Goal: Task Accomplishment & Management: Use online tool/utility

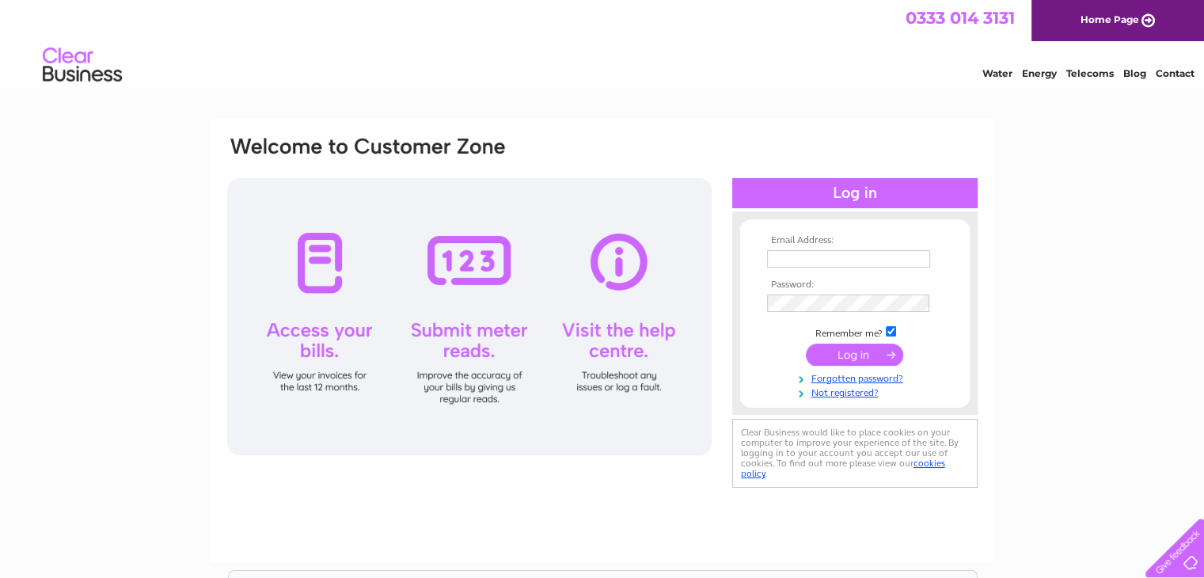
drag, startPoint x: 867, startPoint y: 260, endPoint x: 789, endPoint y: 248, distance: 79.4
click at [789, 248] on td at bounding box center [855, 258] width 184 height 25
click at [777, 258] on input "text" at bounding box center [849, 259] width 165 height 19
type input "accounts@morvern.org"
click at [846, 348] on input "submit" at bounding box center [854, 355] width 97 height 22
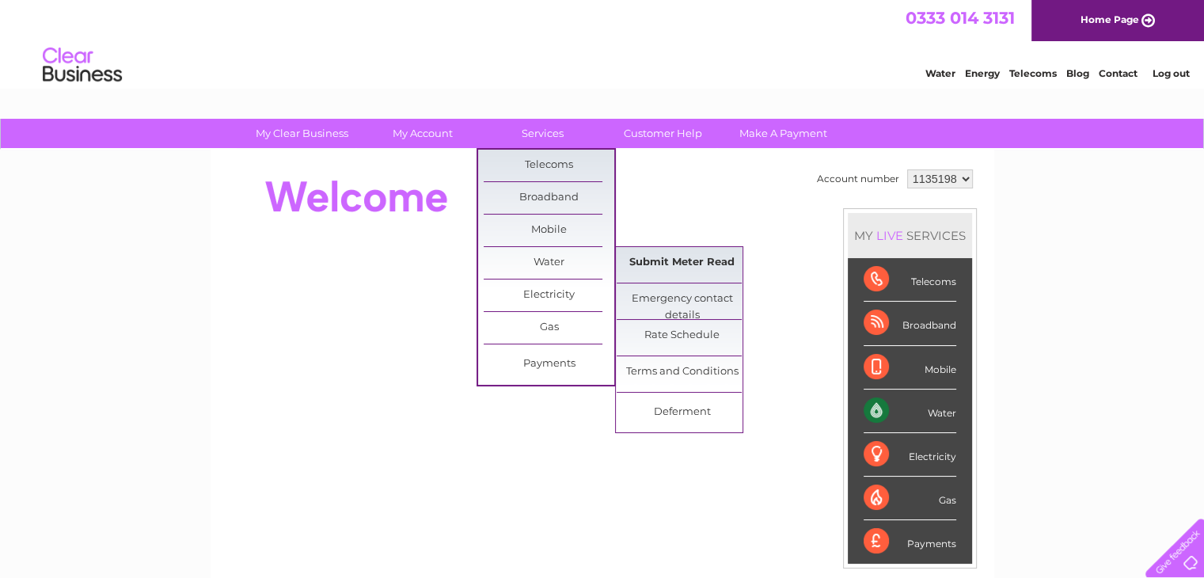
click at [642, 265] on link "Submit Meter Read" at bounding box center [682, 263] width 131 height 32
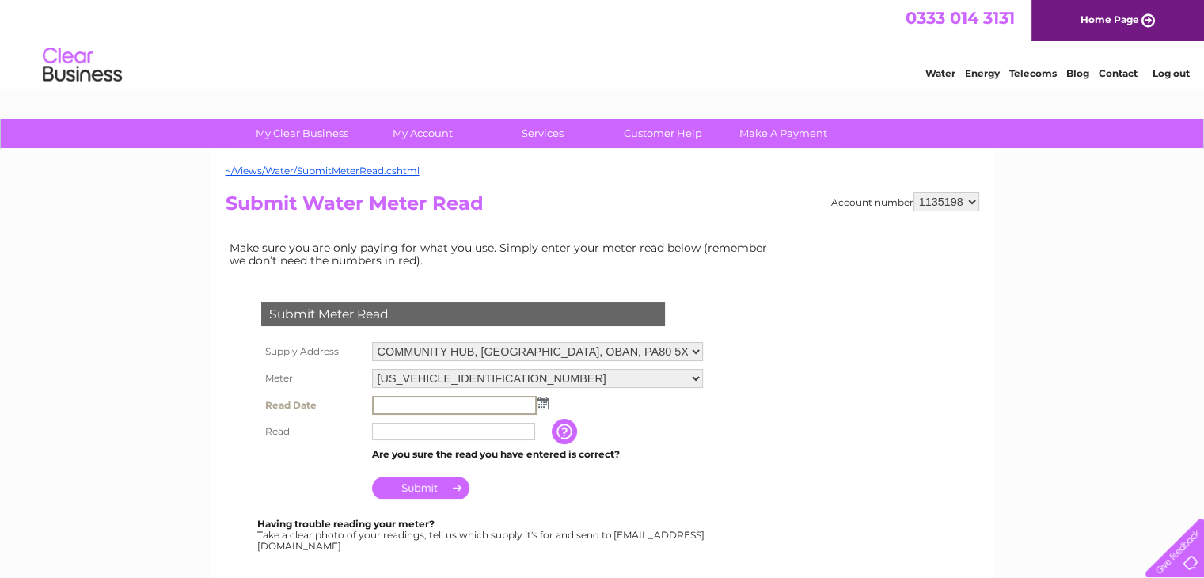
click at [504, 403] on input "text" at bounding box center [454, 405] width 165 height 19
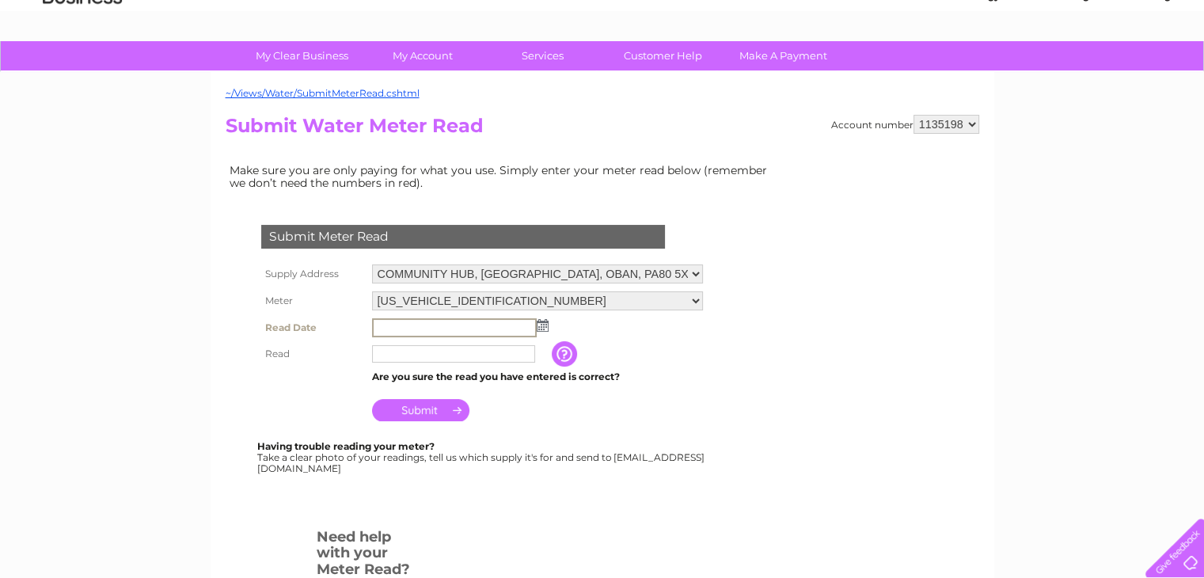
scroll to position [89, 0]
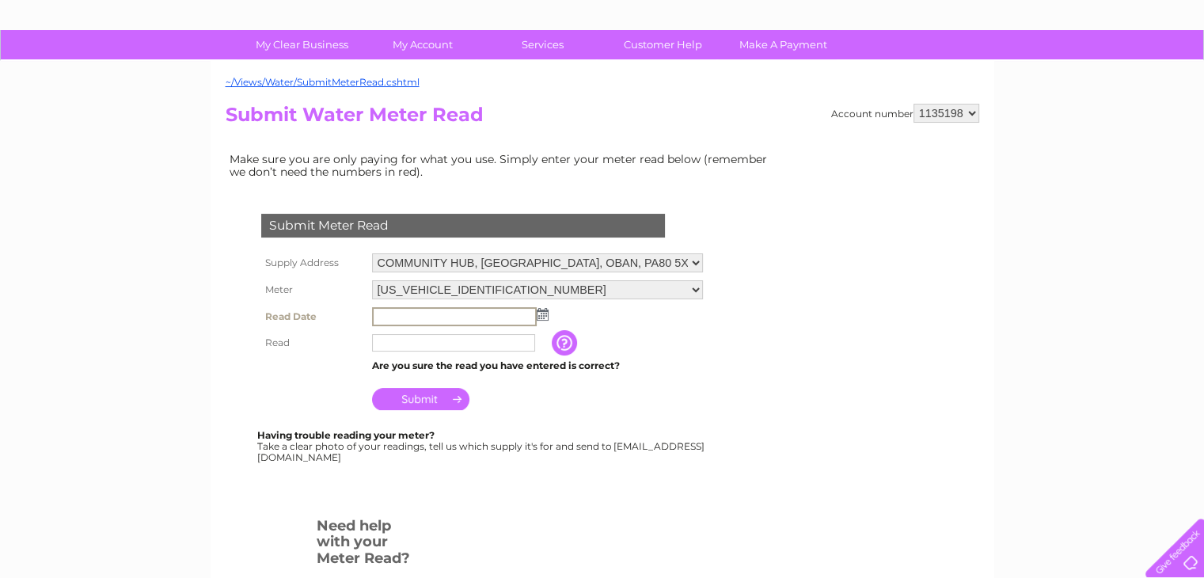
click at [538, 314] on img at bounding box center [543, 314] width 12 height 13
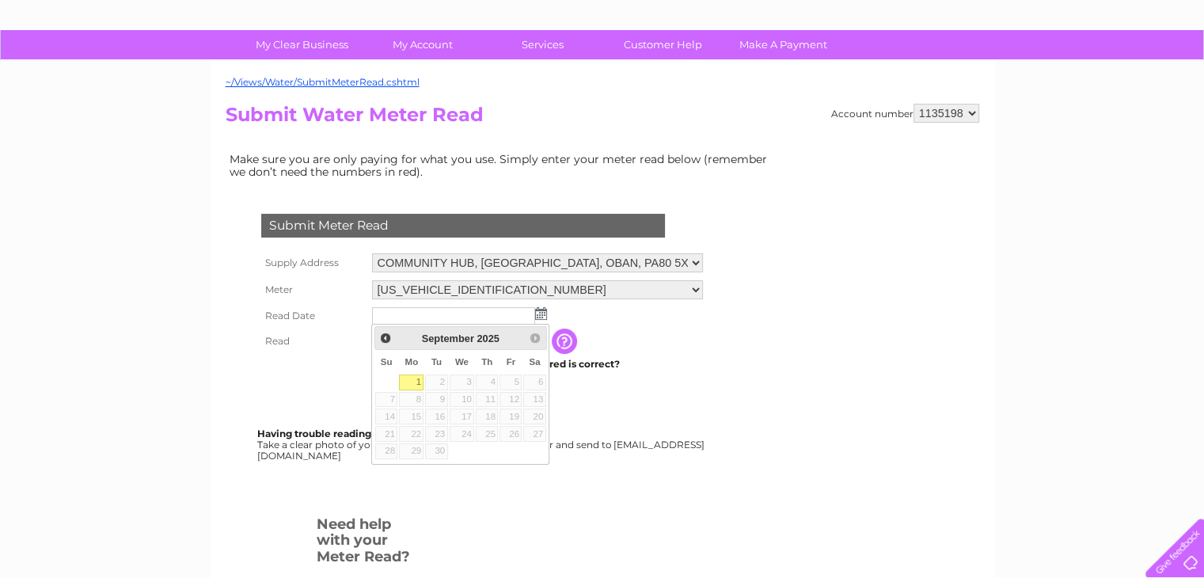
click at [420, 382] on link "1" at bounding box center [411, 382] width 25 height 16
type input "2025/09/01"
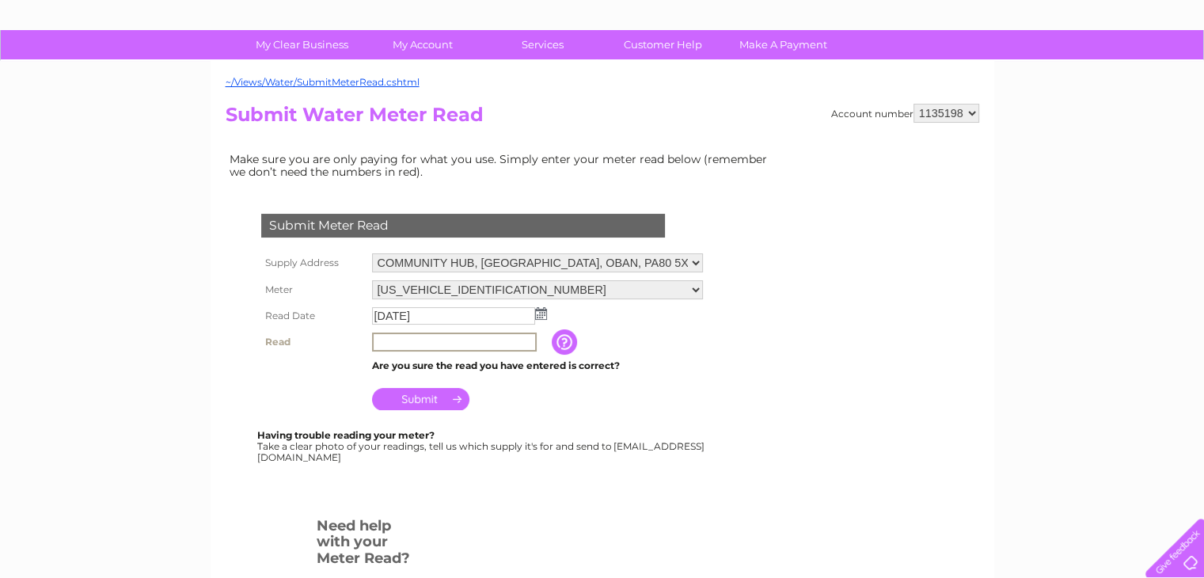
click at [393, 336] on input "text" at bounding box center [454, 342] width 165 height 19
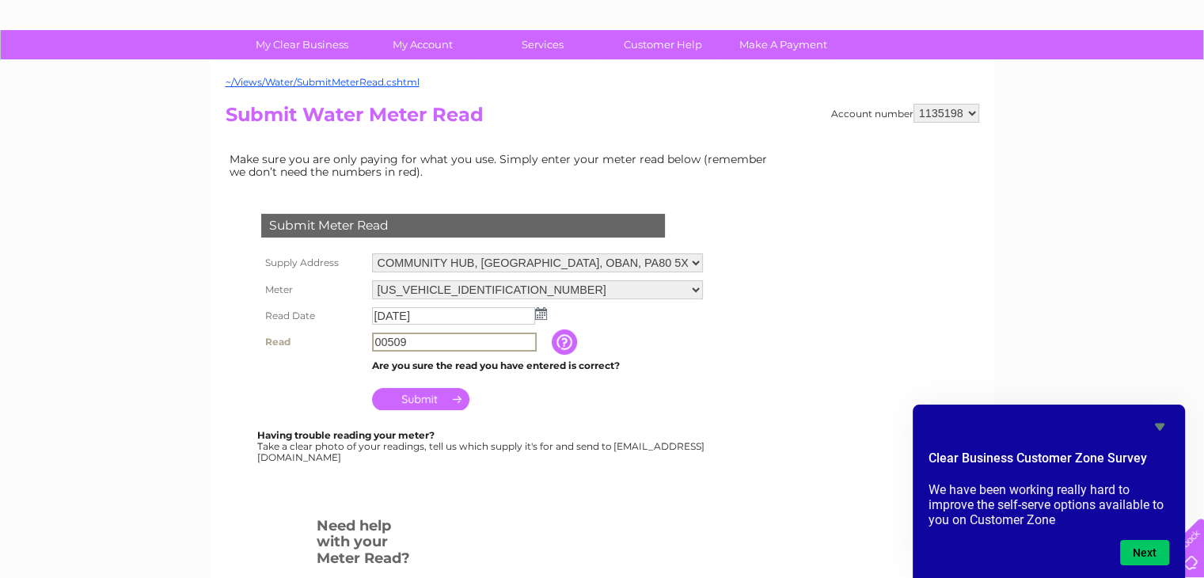
type input "00509"
click at [435, 396] on input "Submit" at bounding box center [420, 397] width 97 height 22
